Goal: Information Seeking & Learning: Learn about a topic

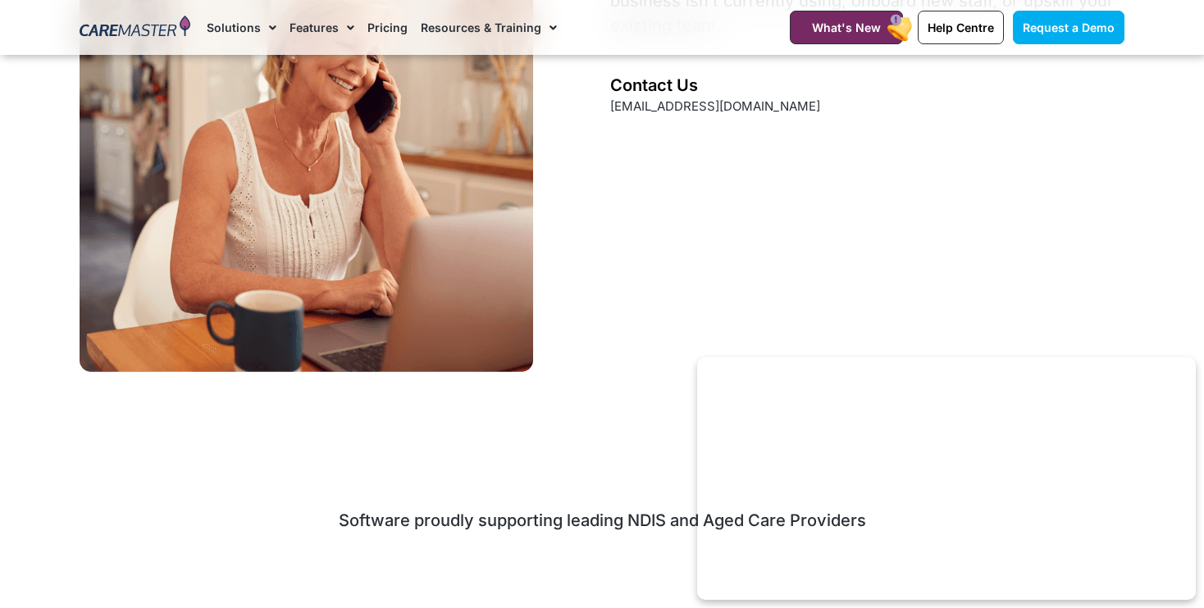
scroll to position [2388, 0]
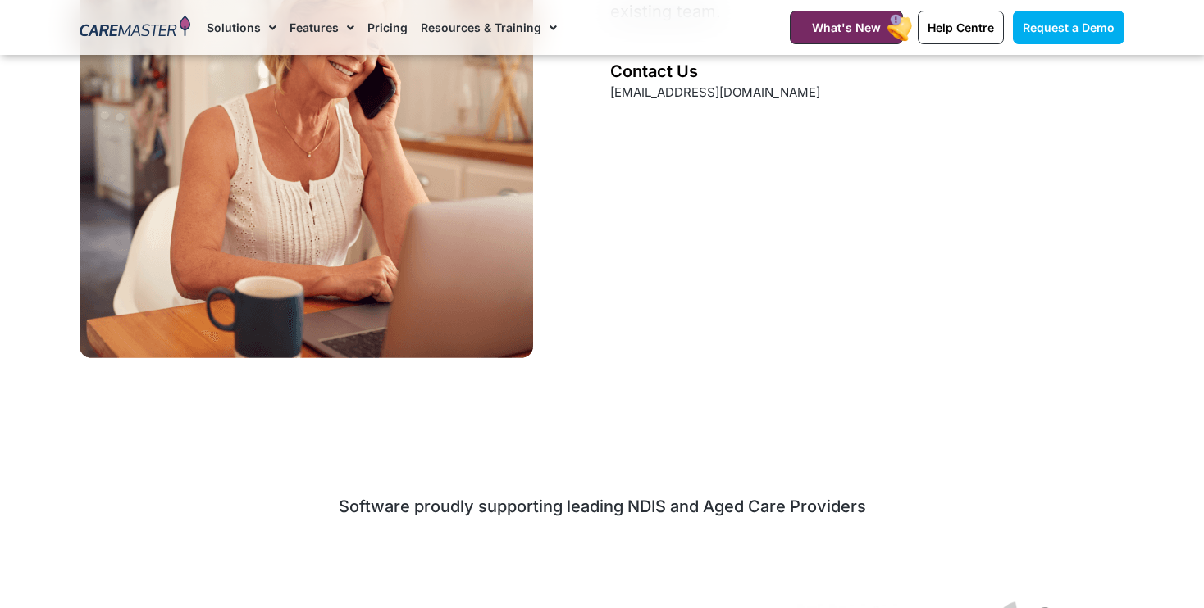
scroll to position [2388, 0]
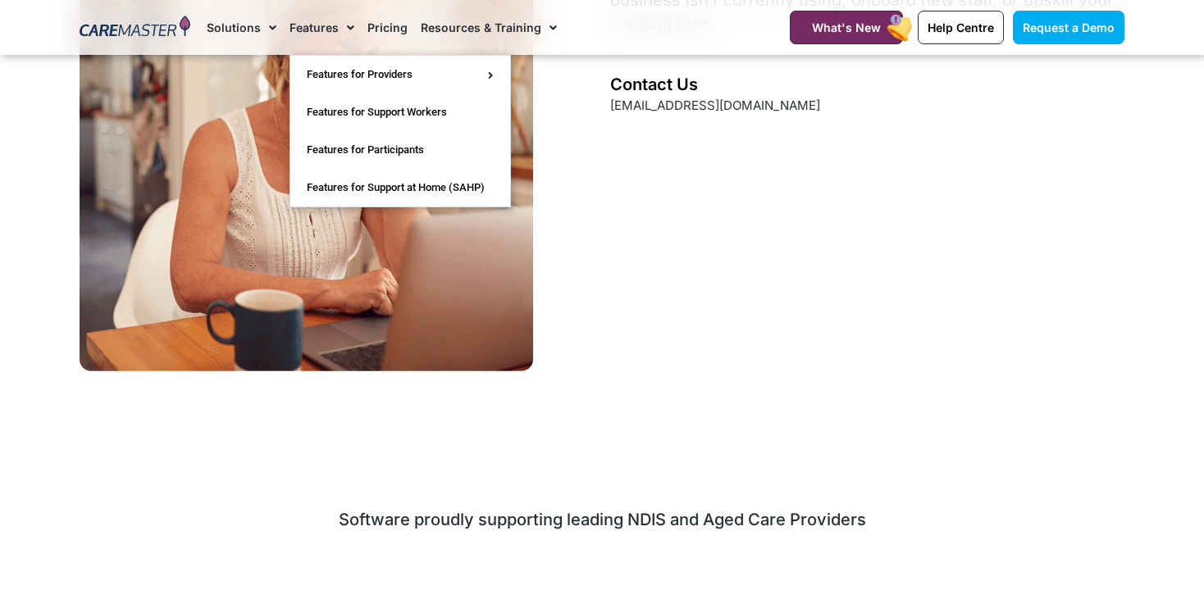
click at [315, 26] on link "Features" at bounding box center [321, 27] width 65 height 55
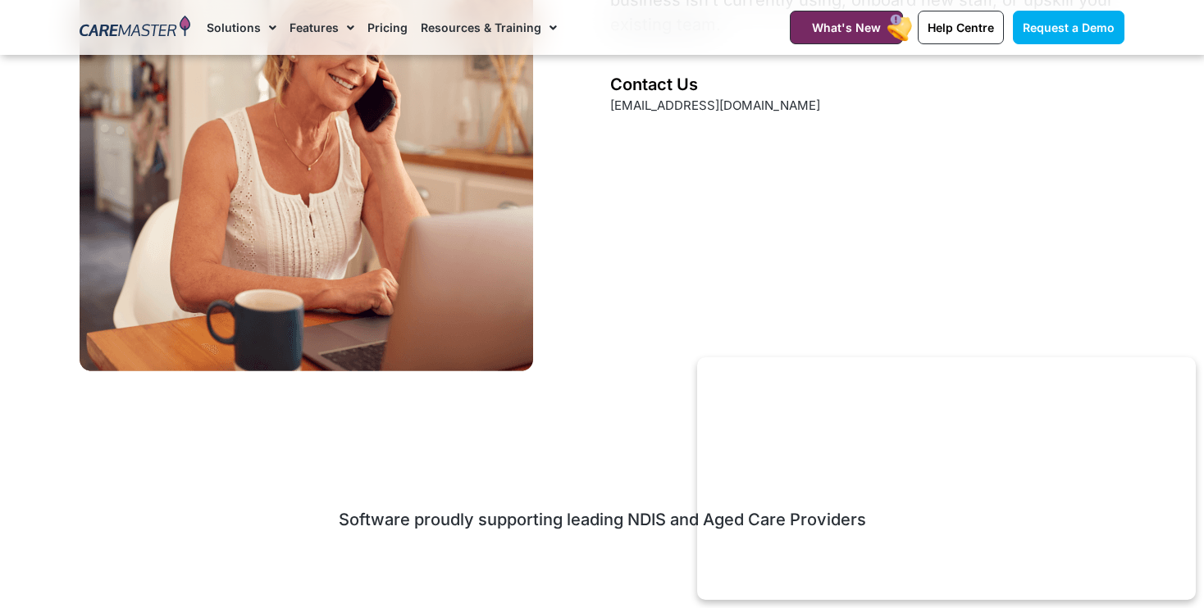
click at [344, 26] on span "Menu" at bounding box center [347, 28] width 16 height 28
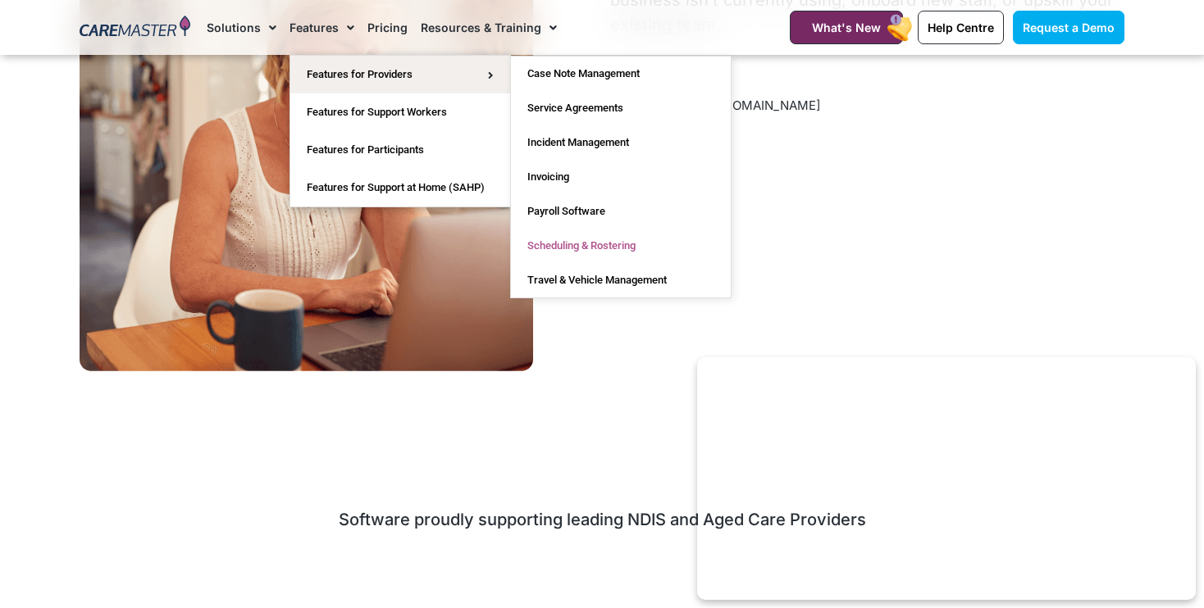
click at [558, 237] on link "Scheduling & Rostering" at bounding box center [621, 246] width 220 height 34
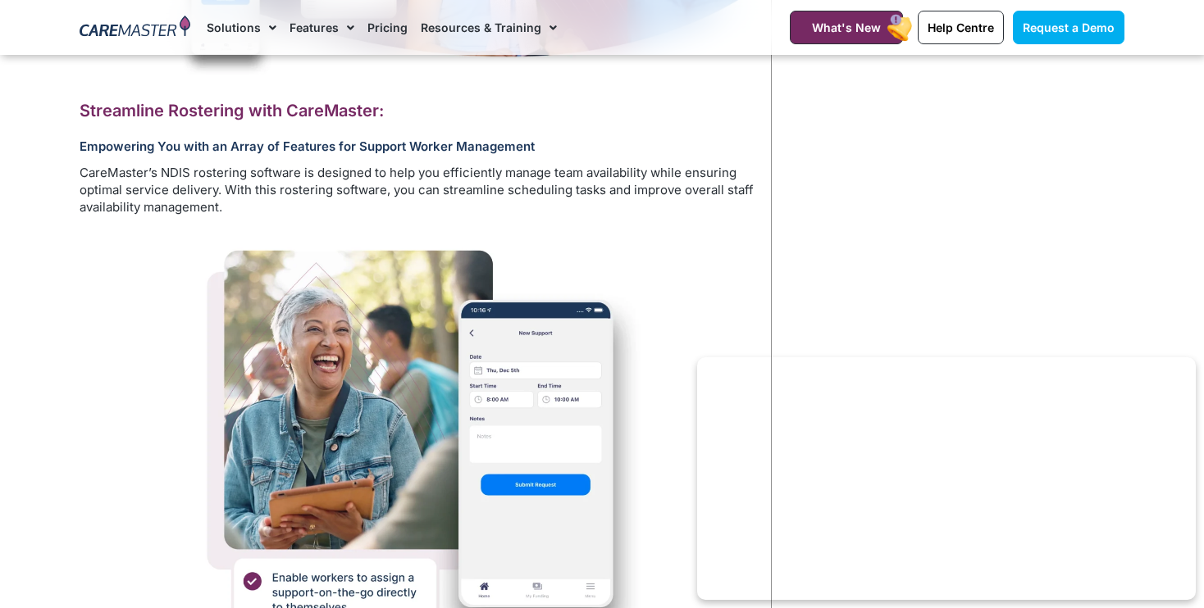
scroll to position [722, 0]
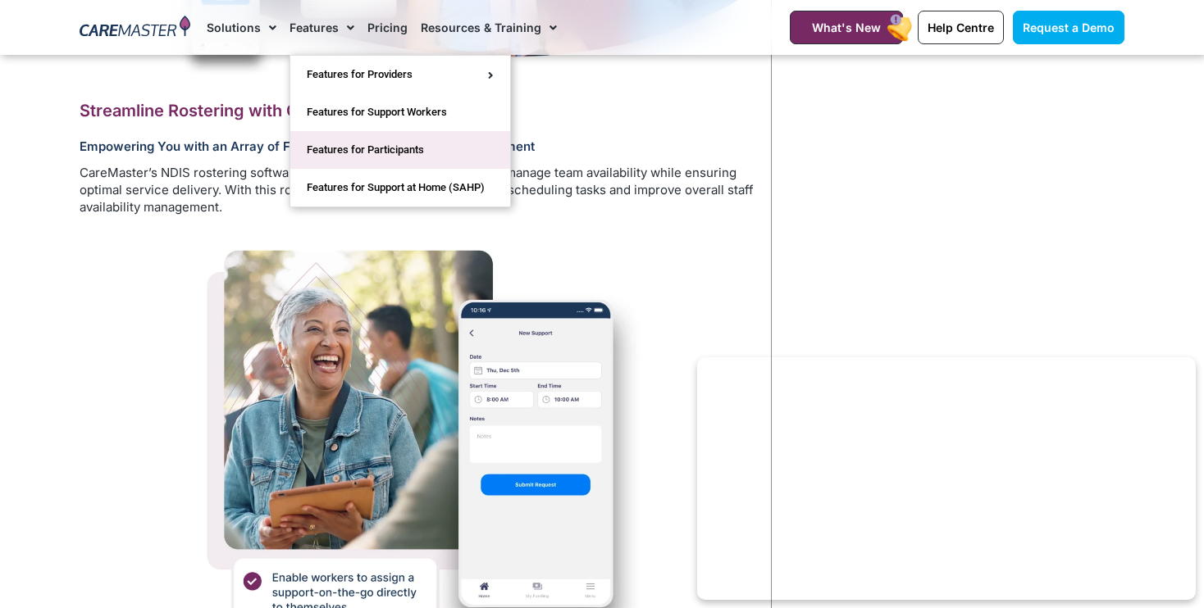
click at [389, 149] on link "Features for Participants" at bounding box center [400, 150] width 220 height 38
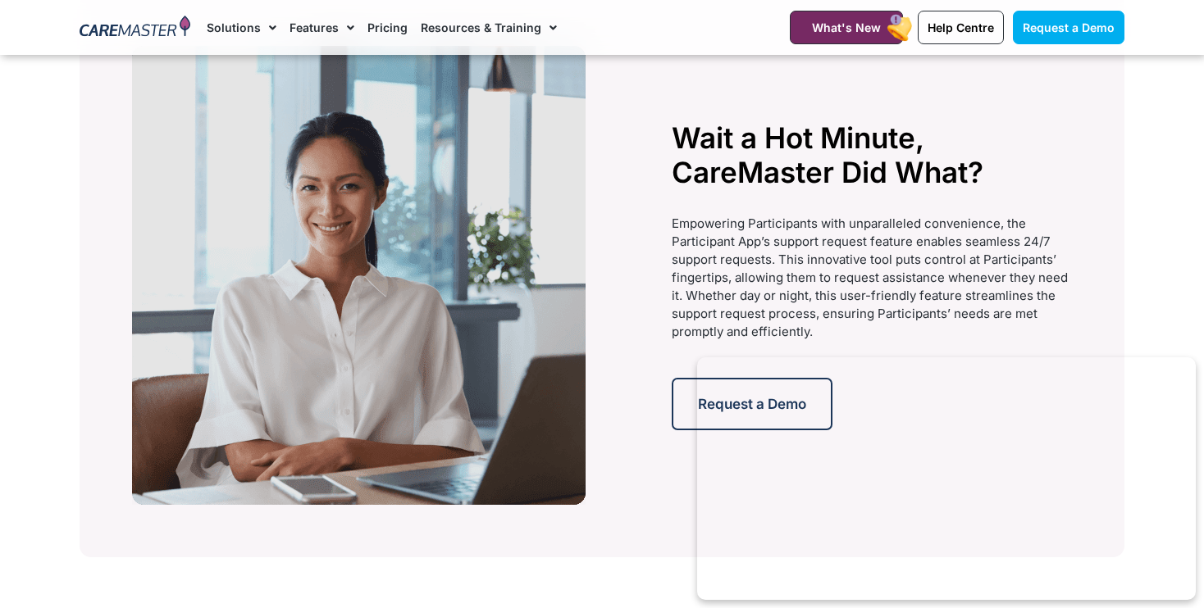
scroll to position [3508, 0]
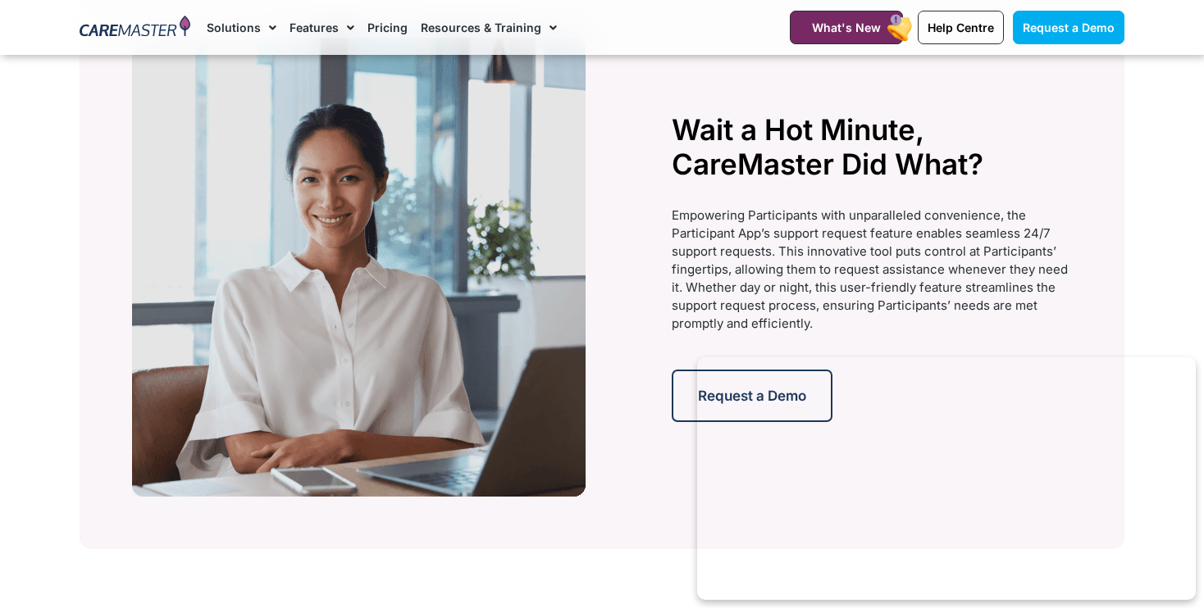
click at [374, 25] on link "Pricing" at bounding box center [387, 27] width 40 height 55
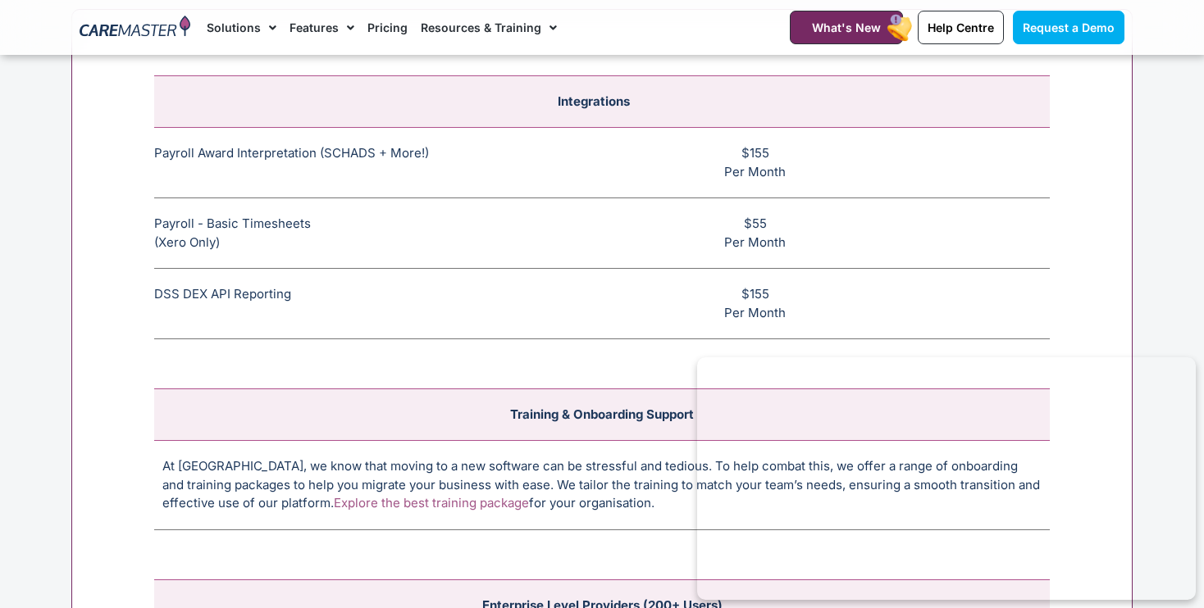
scroll to position [6280, 0]
